Goal: Information Seeking & Learning: Learn about a topic

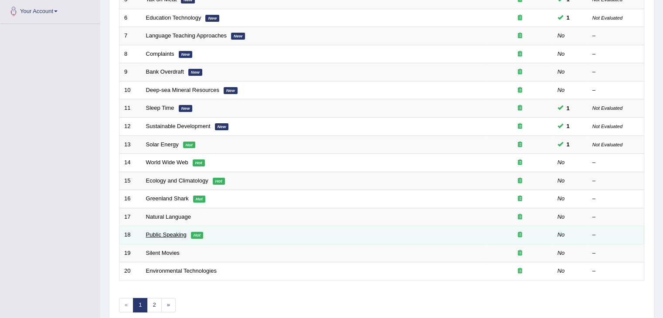
click at [173, 234] on link "Public Speaking" at bounding box center [166, 235] width 41 height 7
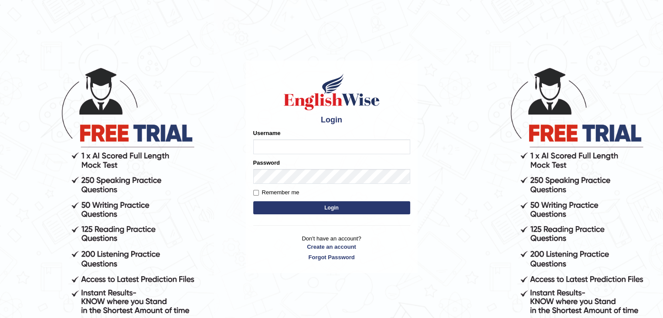
click at [310, 144] on input "Username" at bounding box center [331, 147] width 157 height 15
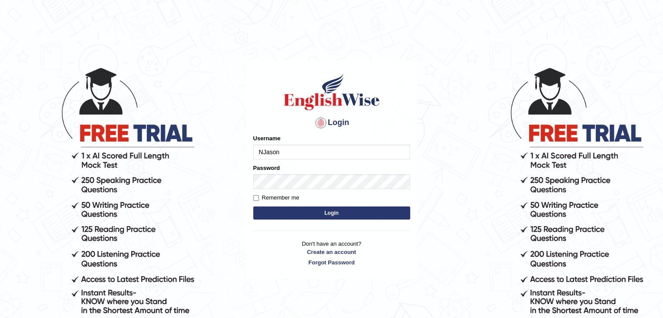
type input "NJason"
click at [354, 212] on button "Login" at bounding box center [331, 213] width 157 height 13
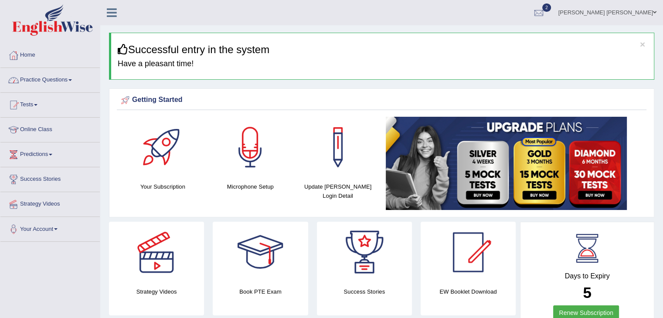
click at [56, 77] on link "Practice Questions" at bounding box center [49, 79] width 99 height 22
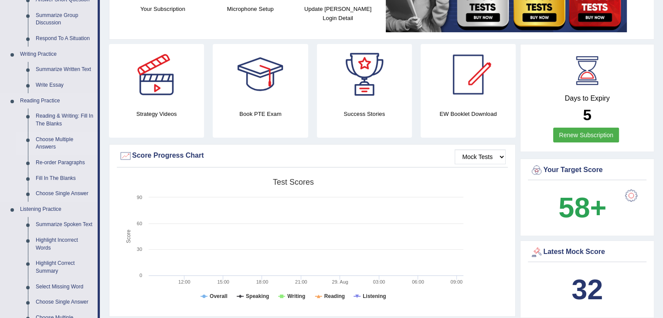
scroll to position [174, 0]
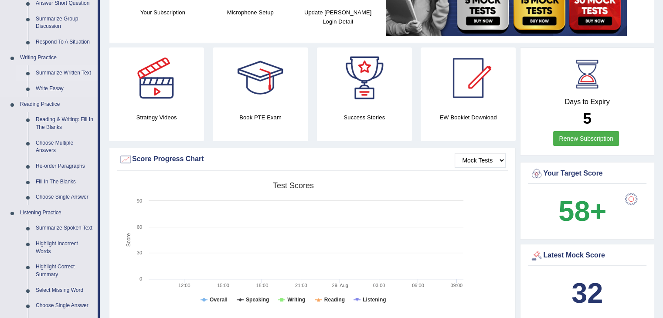
click at [79, 73] on link "Summarize Written Text" at bounding box center [65, 73] width 66 height 16
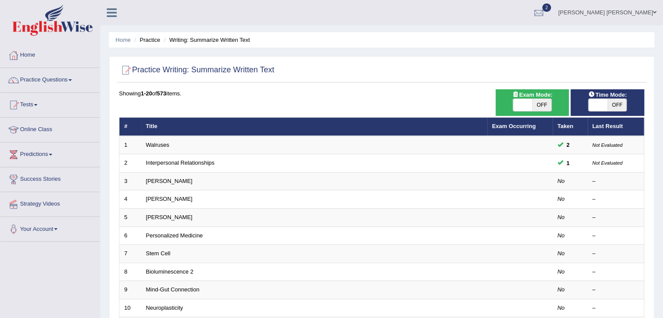
click at [542, 103] on span "OFF" at bounding box center [542, 105] width 19 height 12
checkbox input "true"
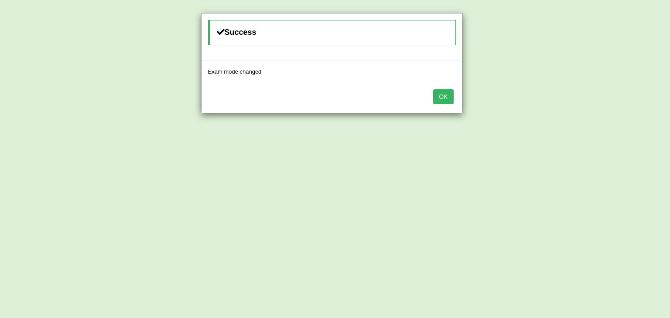
click at [439, 94] on button "OK" at bounding box center [443, 96] width 20 height 15
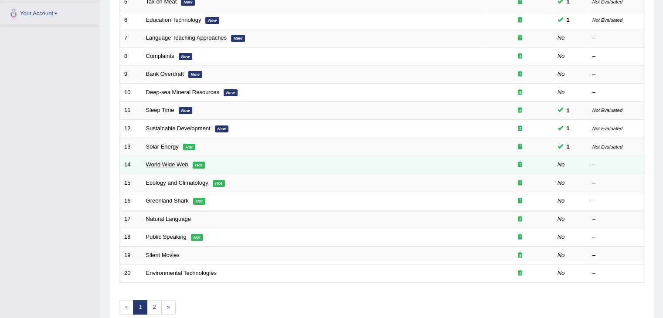
scroll to position [218, 0]
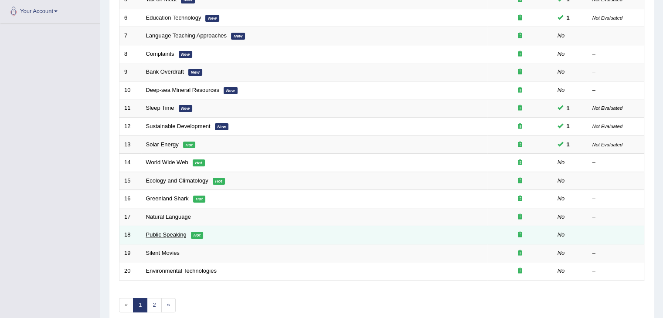
click at [169, 233] on link "Public Speaking" at bounding box center [166, 235] width 41 height 7
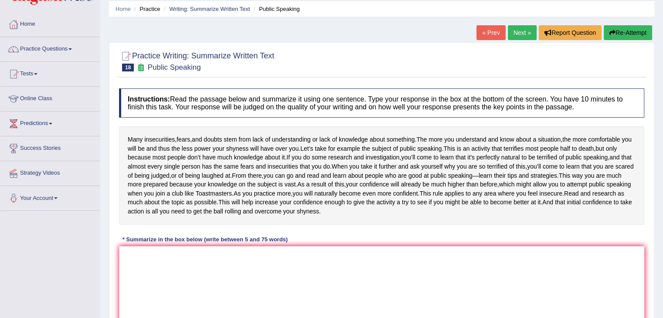
scroll to position [21, 0]
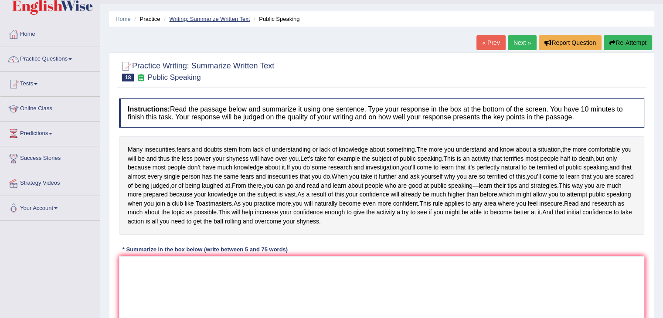
click at [210, 17] on link "Writing: Summarize Written Text" at bounding box center [209, 19] width 81 height 7
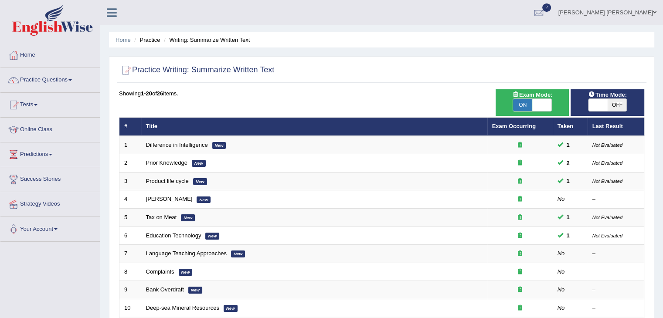
click at [622, 104] on span "OFF" at bounding box center [617, 105] width 19 height 12
checkbox input "true"
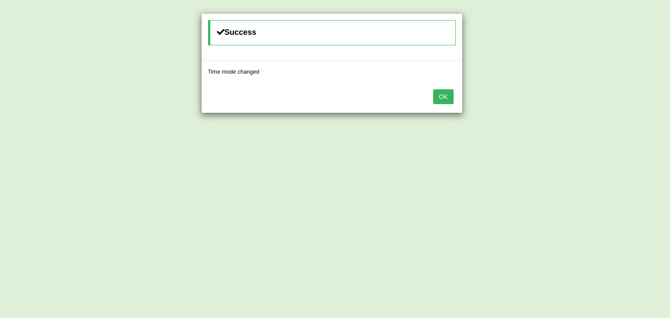
click at [447, 97] on button "OK" at bounding box center [443, 96] width 20 height 15
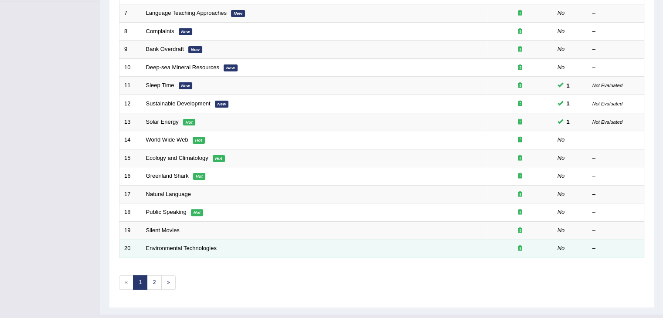
scroll to position [256, 0]
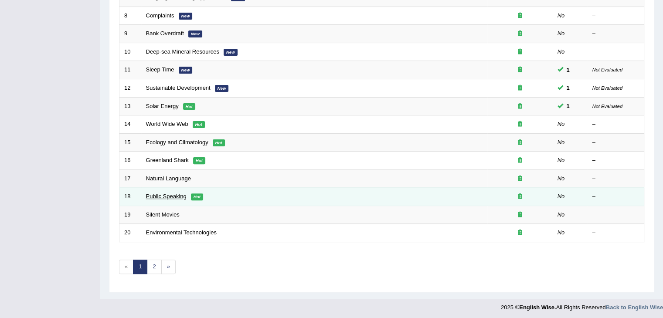
click at [163, 194] on link "Public Speaking" at bounding box center [166, 196] width 41 height 7
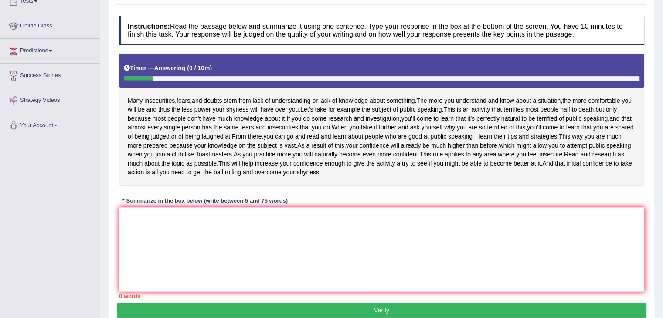
scroll to position [174, 0]
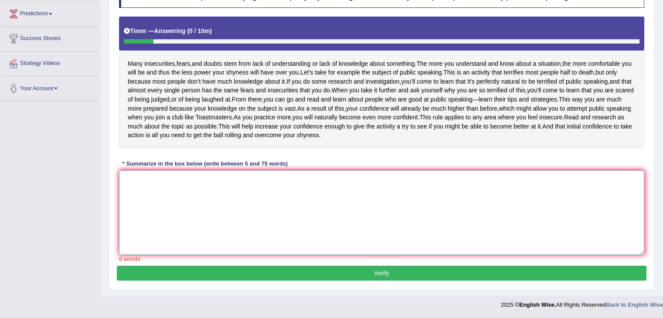
click at [297, 223] on textarea at bounding box center [382, 213] width 526 height 85
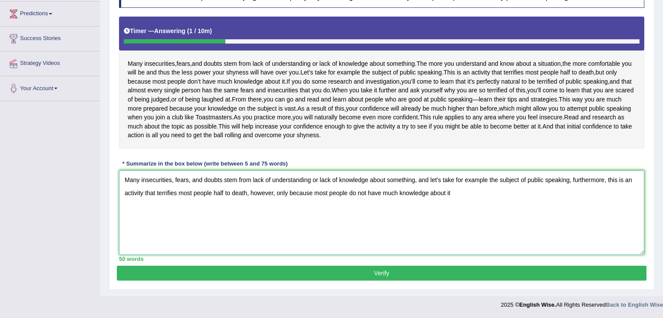
click at [441, 197] on textarea "Many insecurities, fears, and doubts stem from lack of understanding or lack of…" at bounding box center [382, 213] width 526 height 85
click at [438, 196] on textarea "Many insecurities, fears, and doubts stem from lack of understanding or lack of…" at bounding box center [382, 213] width 526 height 85
click at [469, 212] on textarea "Many insecurities, fears, and doubts stem from lack of understanding or lack of…" at bounding box center [382, 213] width 526 height 85
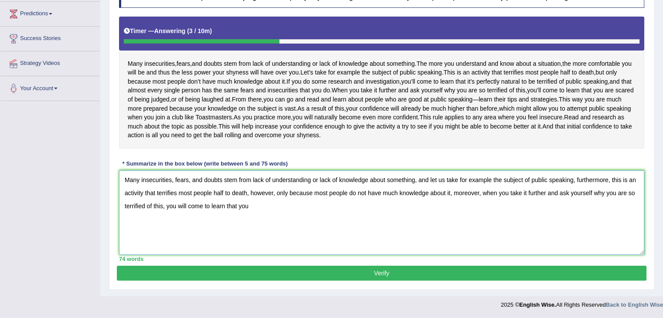
drag, startPoint x: 249, startPoint y: 212, endPoint x: 454, endPoint y: 212, distance: 204.1
click at [454, 212] on textarea "Many insecurities, fears, and doubts stem from lack of understanding or lack of…" at bounding box center [382, 213] width 526 height 85
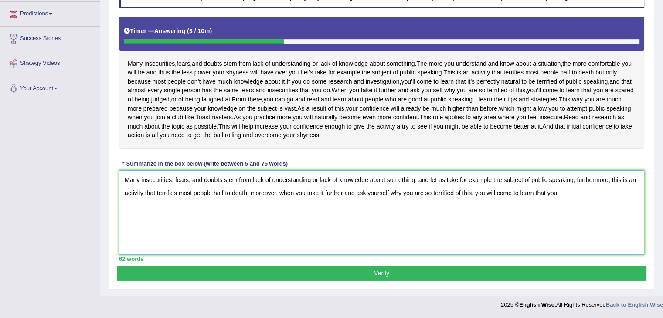
click at [264, 213] on textarea "Many insecurities, fears, and doubts stem from lack of understanding or lack of…" at bounding box center [382, 213] width 526 height 85
click at [571, 214] on textarea "Many insecurities, fears, and doubts stem from lack of understanding or lack of…" at bounding box center [382, 213] width 526 height 85
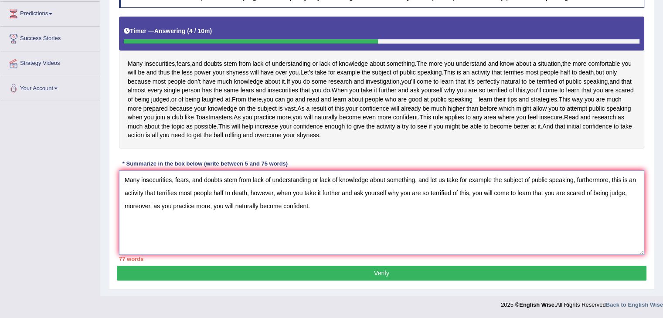
click at [247, 227] on textarea "Many insecurities, fears, and doubts stem from lack of understanding or lack of…" at bounding box center [382, 213] width 526 height 85
click at [159, 224] on textarea "Many insecurities, fears, and doubts stem from lack of understanding or lack of…" at bounding box center [382, 213] width 526 height 85
click at [257, 228] on textarea "Many insecurities, fears, and doubts stem from lack of understanding or lack of…" at bounding box center [382, 213] width 526 height 85
drag, startPoint x: 287, startPoint y: 224, endPoint x: 102, endPoint y: 234, distance: 185.2
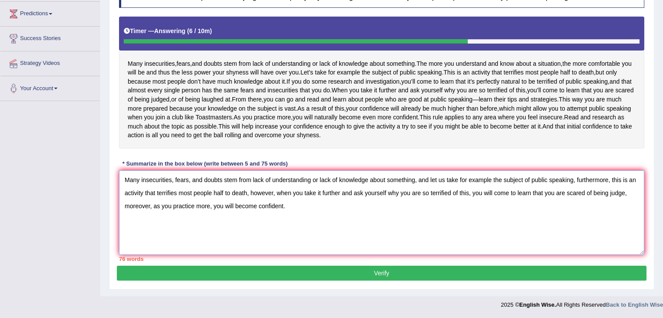
click at [102, 234] on div "Home Practice Writing: Summarize Written Text Public Speaking « Prev Next » Rep…" at bounding box center [381, 77] width 563 height 437
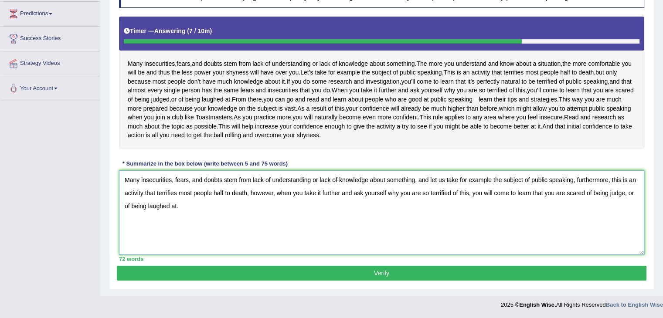
type textarea "Many insecurities, fears, and doubts stem from lack of understanding or lack of…"
click at [380, 281] on button "Verify" at bounding box center [382, 273] width 530 height 15
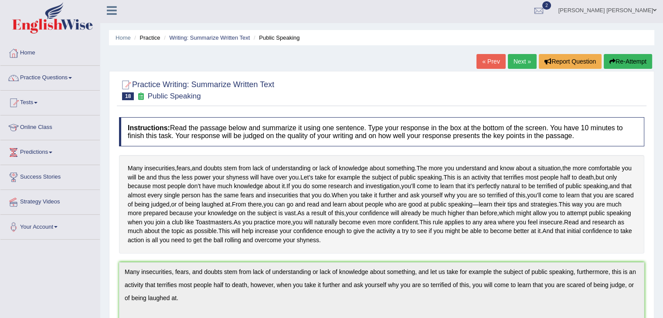
scroll to position [0, 0]
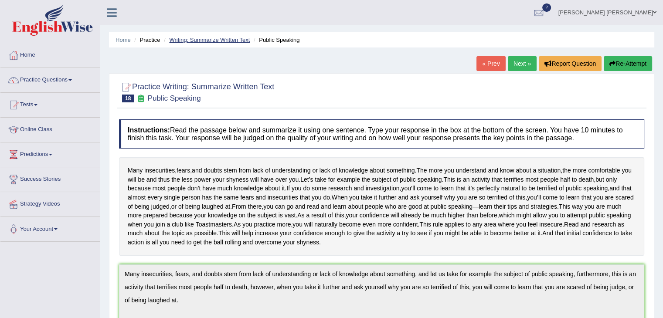
click at [243, 39] on link "Writing: Summarize Written Text" at bounding box center [209, 40] width 81 height 7
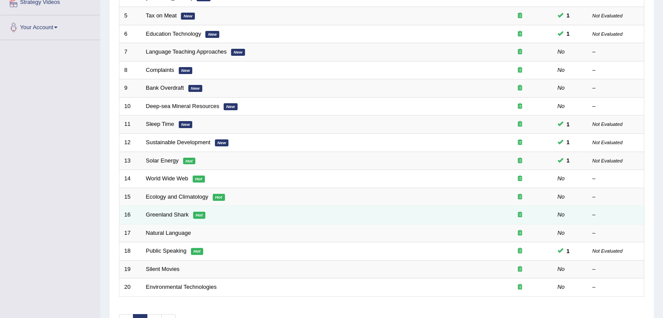
scroll to position [218, 0]
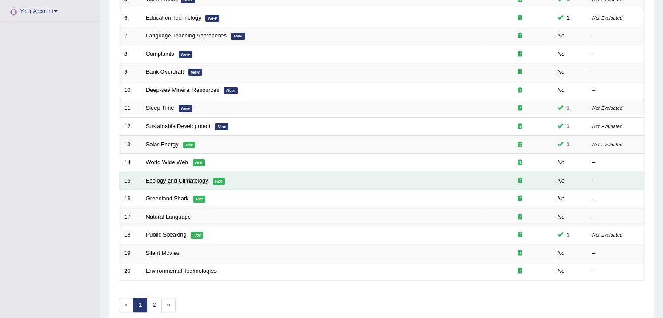
click at [174, 178] on link "Ecology and Climatology" at bounding box center [177, 181] width 62 height 7
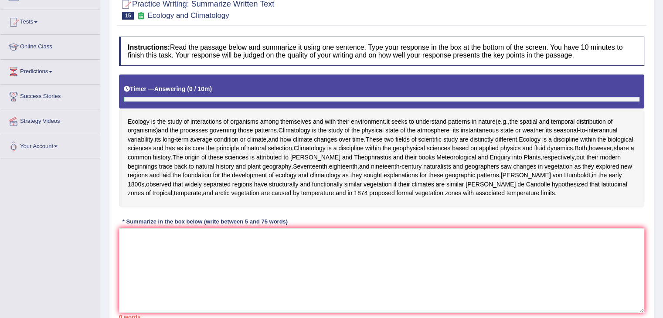
scroll to position [87, 0]
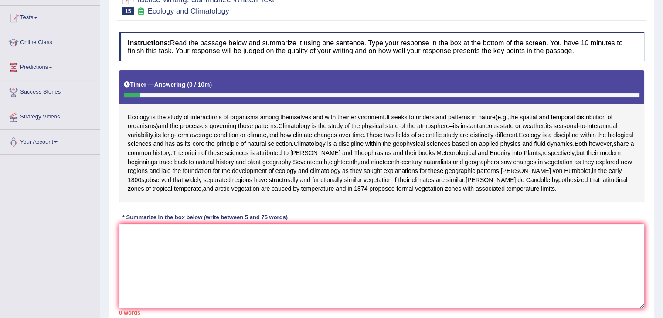
click at [211, 253] on textarea at bounding box center [382, 266] width 526 height 85
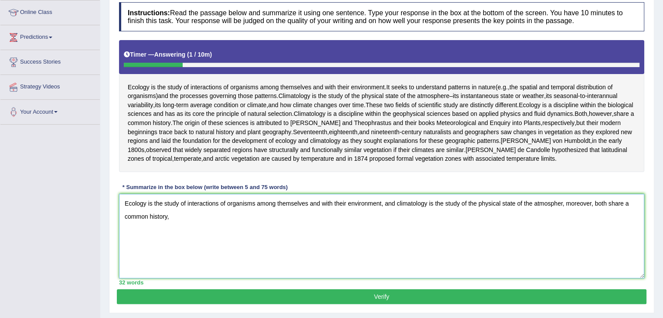
scroll to position [120, 0]
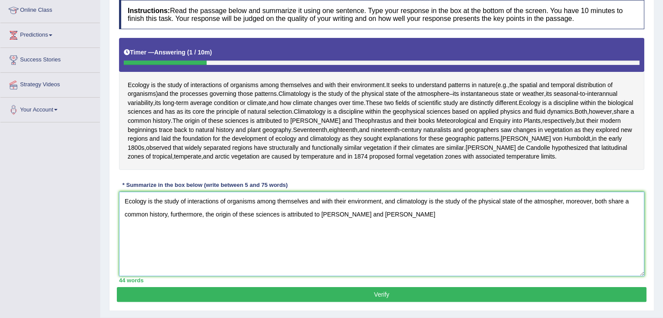
click at [403, 239] on textarea "Ecology is the study of interactions of organisms among themselves and with the…" at bounding box center [382, 234] width 526 height 85
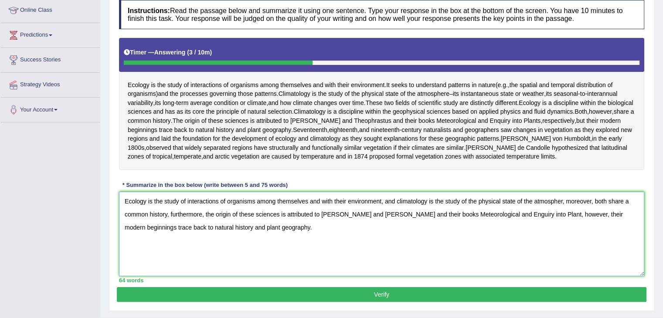
click at [563, 217] on textarea "Ecology is the study of interactions of organisms among themselves and with the…" at bounding box center [382, 234] width 526 height 85
click at [576, 219] on textarea "Ecology is the study of interactions of organisms among themselves and with the…" at bounding box center [382, 234] width 526 height 85
type textarea "Ecology is the study of interactions of organisms among themselves and with the…"
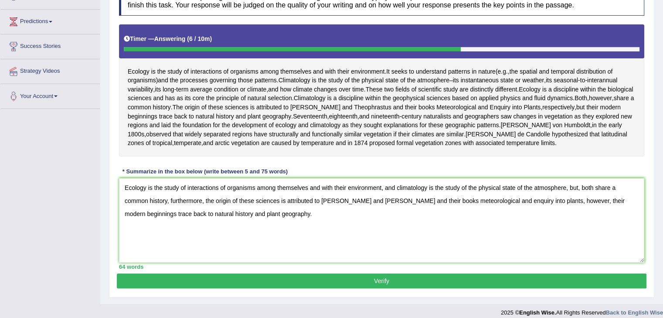
scroll to position [157, 0]
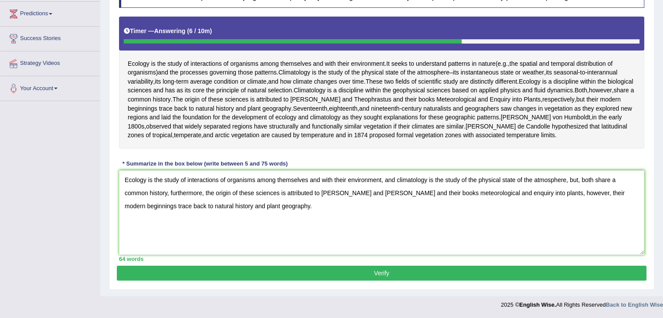
click at [309, 269] on button "Verify" at bounding box center [382, 273] width 530 height 15
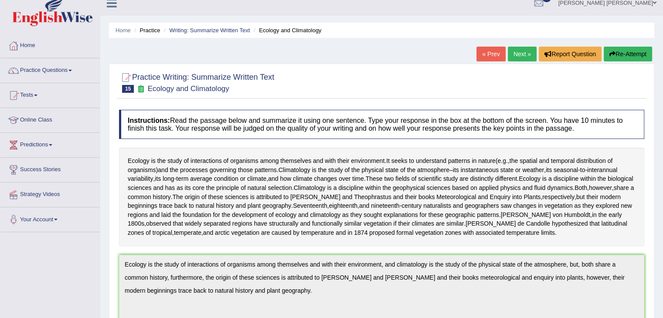
scroll to position [0, 0]
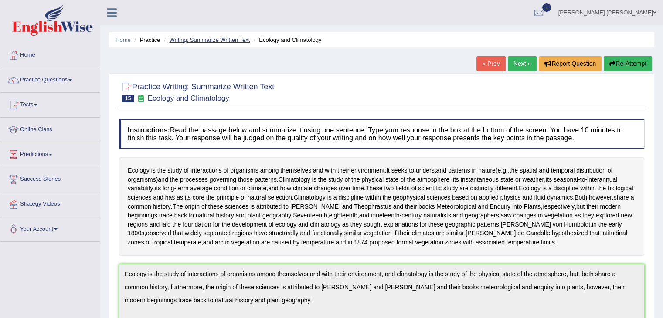
click at [244, 41] on link "Writing: Summarize Written Text" at bounding box center [209, 40] width 81 height 7
